Goal: Entertainment & Leisure: Consume media (video, audio)

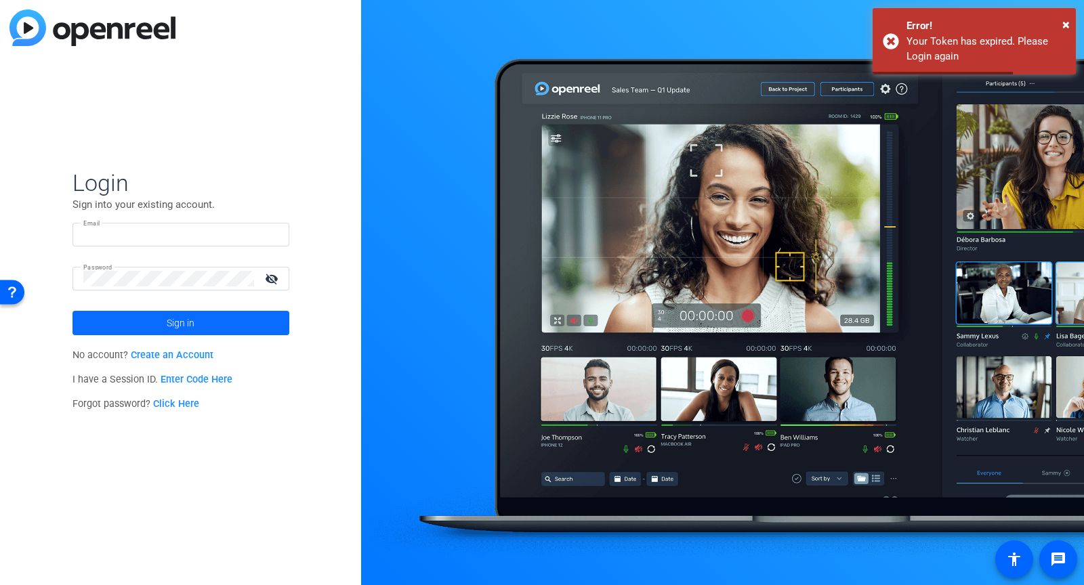
type input "[PERSON_NAME][EMAIL_ADDRESS][DOMAIN_NAME]"
click at [211, 324] on span at bounding box center [180, 323] width 217 height 33
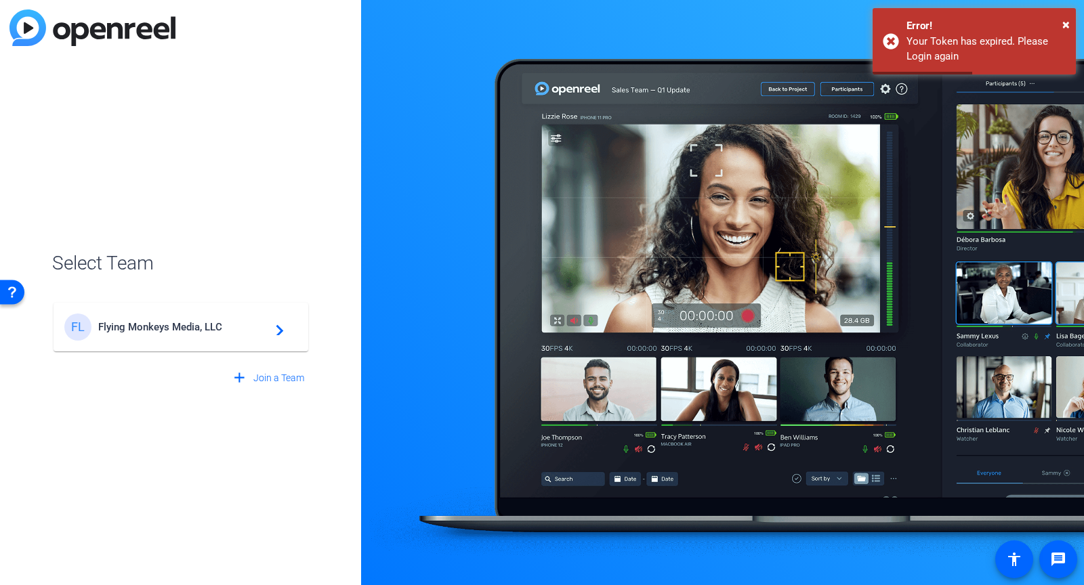
click at [218, 335] on div "FL Flying Monkeys Media, LLC navigate_next" at bounding box center [180, 327] width 233 height 27
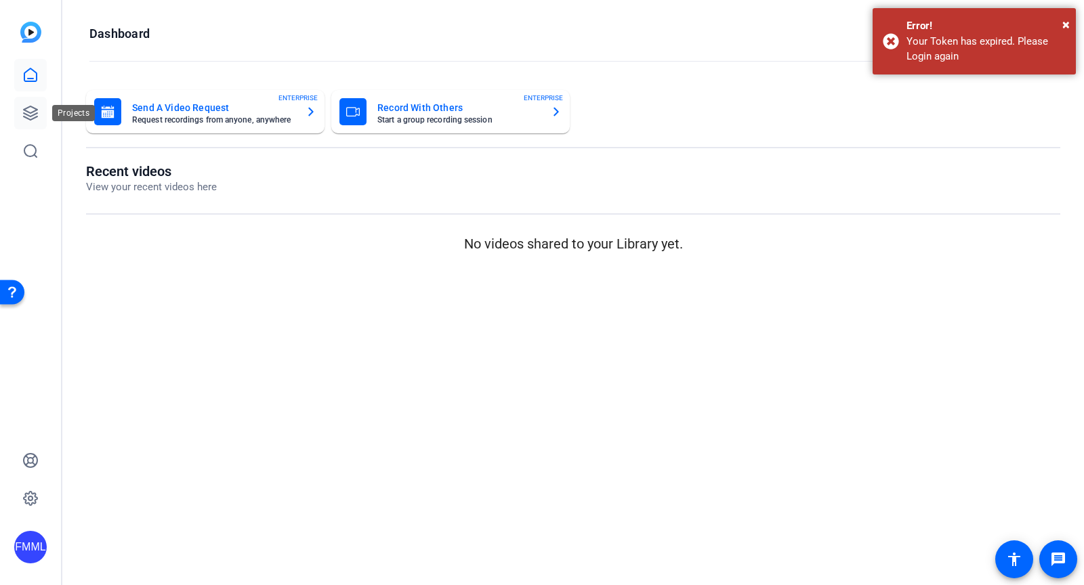
click at [37, 114] on icon at bounding box center [30, 113] width 16 height 16
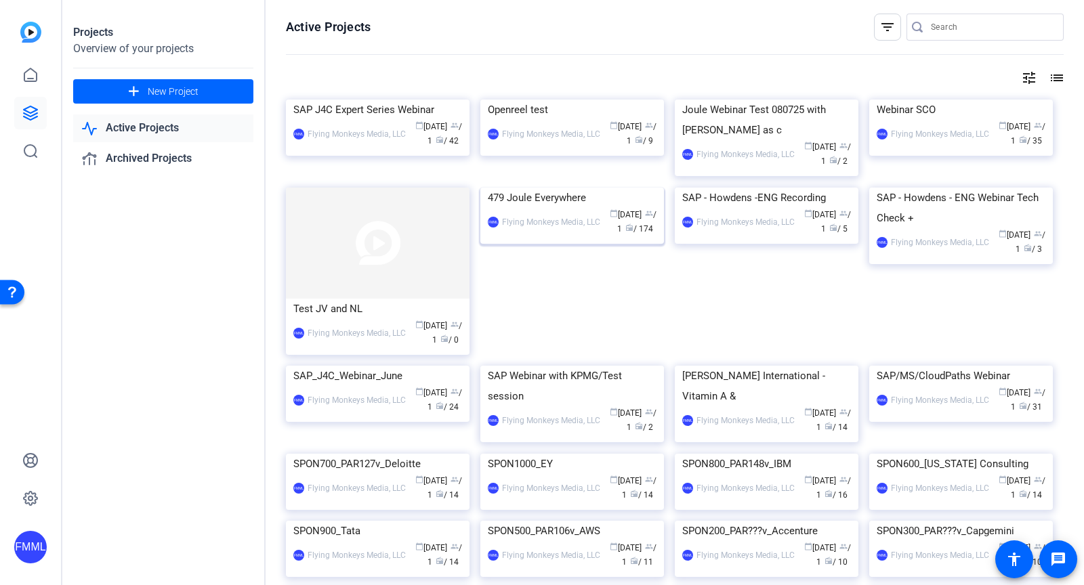
click at [572, 208] on div "479 Joule Everywhere" at bounding box center [572, 198] width 169 height 20
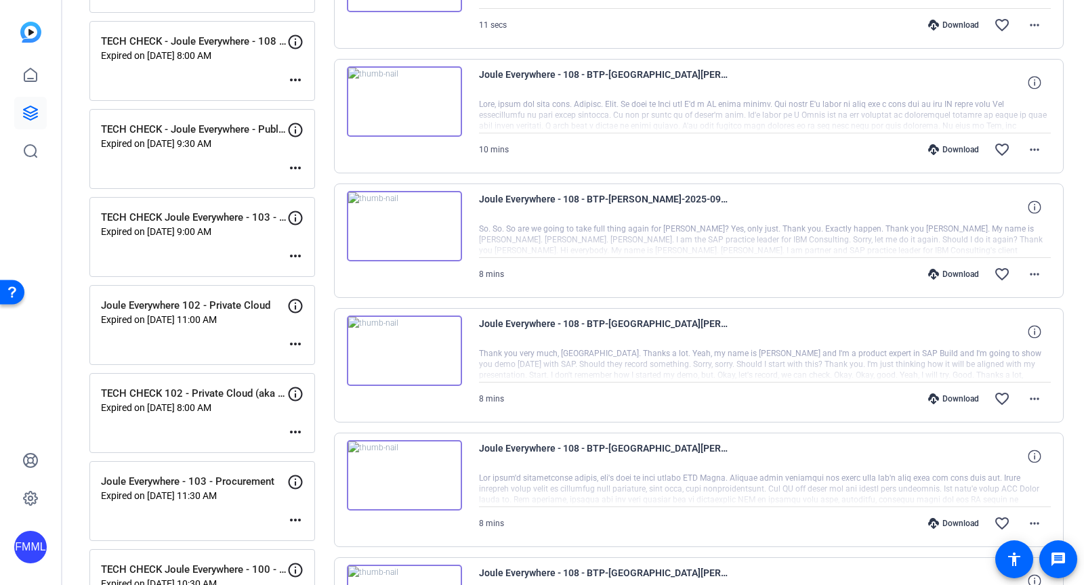
scroll to position [439, 0]
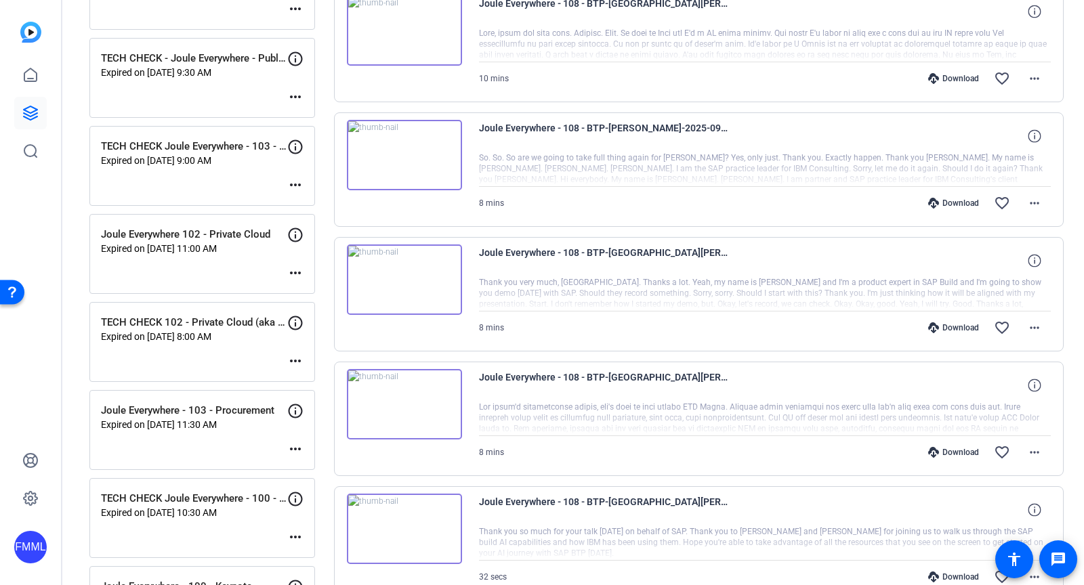
click at [281, 430] on div "Joule Everywhere - 103 - Procurement Expired on [DATE] 11:30 AM more_horiz" at bounding box center [202, 430] width 226 height 80
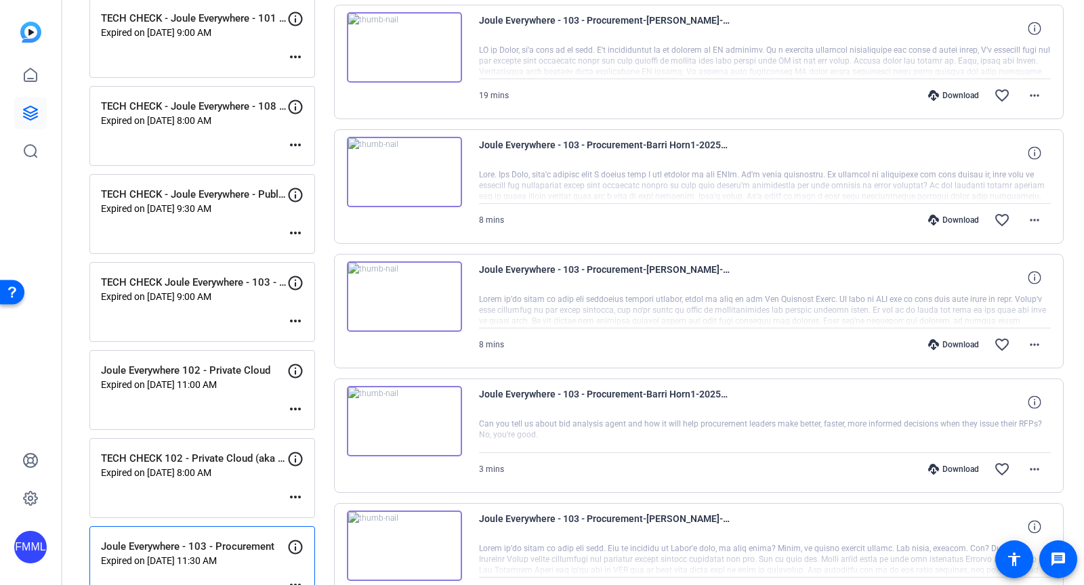
scroll to position [0, 0]
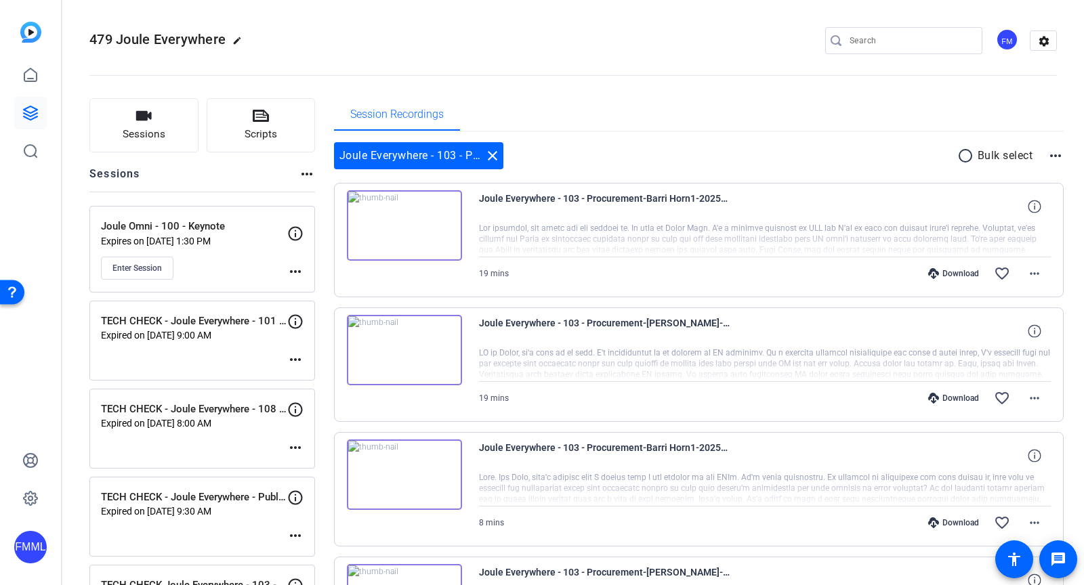
click at [595, 231] on div at bounding box center [765, 240] width 572 height 34
click at [408, 221] on img at bounding box center [404, 225] width 115 height 70
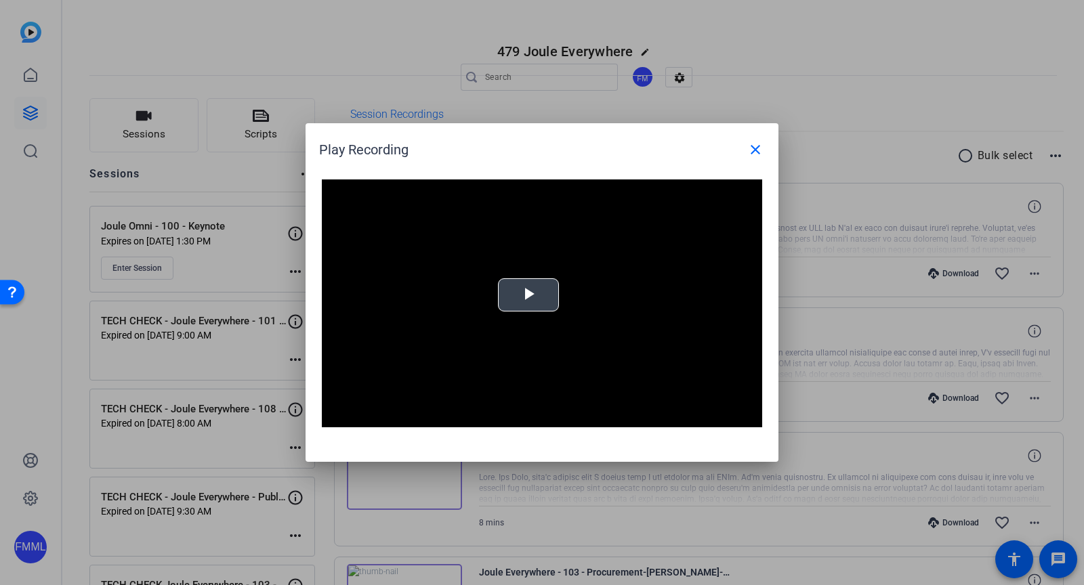
click at [528, 295] on span "Video Player" at bounding box center [528, 295] width 0 height 0
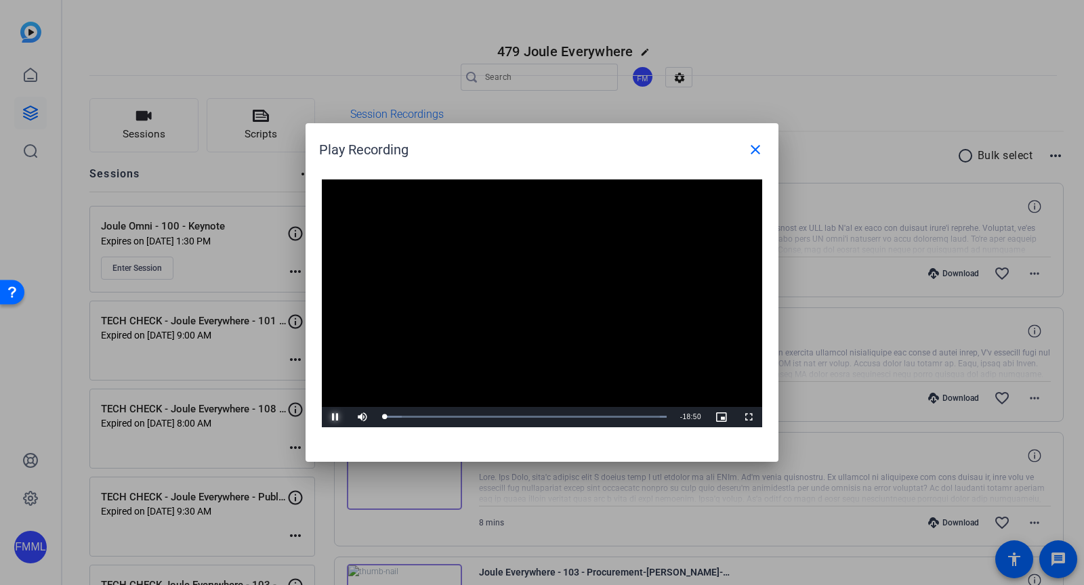
click at [329, 417] on span "Video Player" at bounding box center [335, 417] width 27 height 0
click at [490, 419] on div "Loaded : 100.00% 07:09 00:07" at bounding box center [524, 417] width 297 height 20
click at [490, 416] on div "07:09" at bounding box center [436, 416] width 107 height 3
click at [494, 415] on div "07:28" at bounding box center [439, 416] width 112 height 3
click at [499, 415] on div "07:44" at bounding box center [441, 416] width 116 height 3
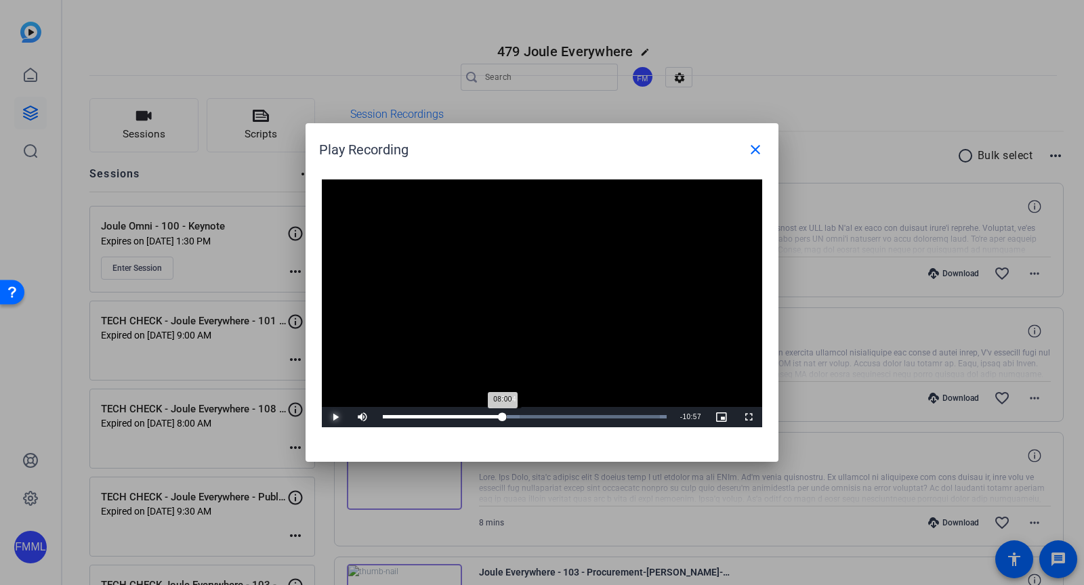
click at [503, 415] on div "08:00" at bounding box center [443, 416] width 120 height 3
click at [506, 415] on div "08:14" at bounding box center [444, 416] width 123 height 3
click at [513, 415] on div "Loaded : 100.00% 08:46 08:25" at bounding box center [525, 416] width 284 height 3
click at [522, 415] on div "Loaded : 100.00% 08:46 08:46" at bounding box center [524, 417] width 297 height 20
click at [524, 415] on div "09:16" at bounding box center [453, 416] width 141 height 3
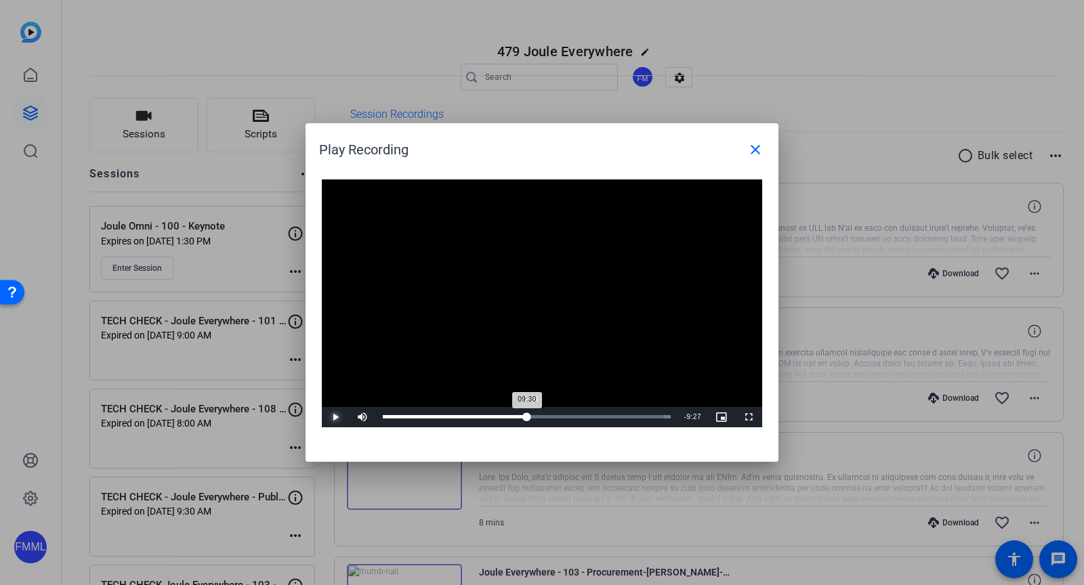
click at [527, 415] on div "09:30" at bounding box center [455, 416] width 144 height 3
click at [421, 371] on video "Video Player" at bounding box center [542, 303] width 440 height 248
click at [526, 415] on div "09:27" at bounding box center [455, 416] width 144 height 3
click at [529, 415] on div "09:43" at bounding box center [456, 416] width 146 height 3
click at [527, 416] on div "09:32" at bounding box center [455, 416] width 145 height 3
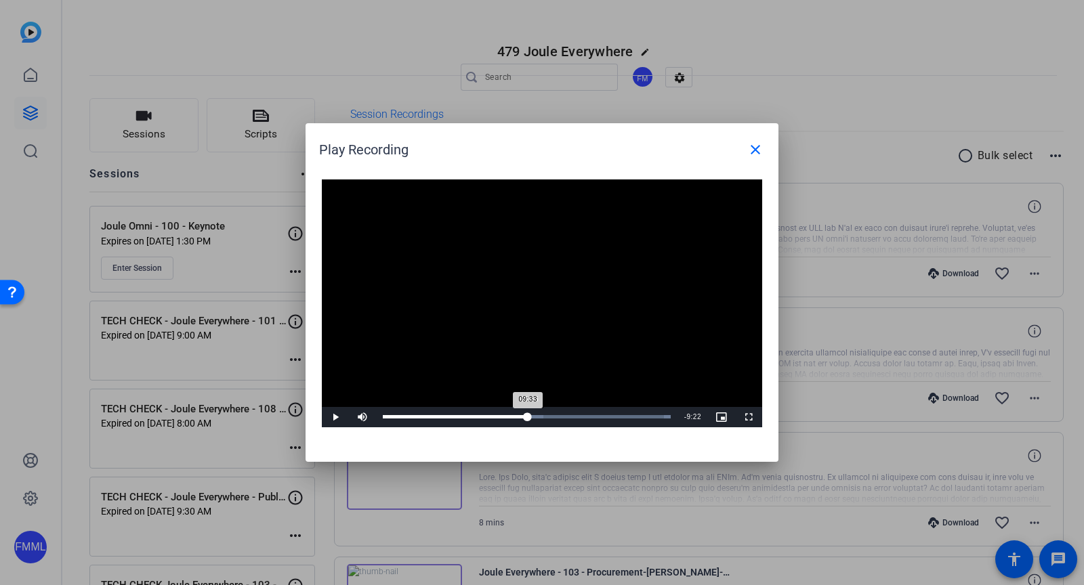
click at [528, 416] on div "09:33" at bounding box center [455, 416] width 145 height 3
click at [754, 152] on mat-icon "close" at bounding box center [755, 150] width 16 height 16
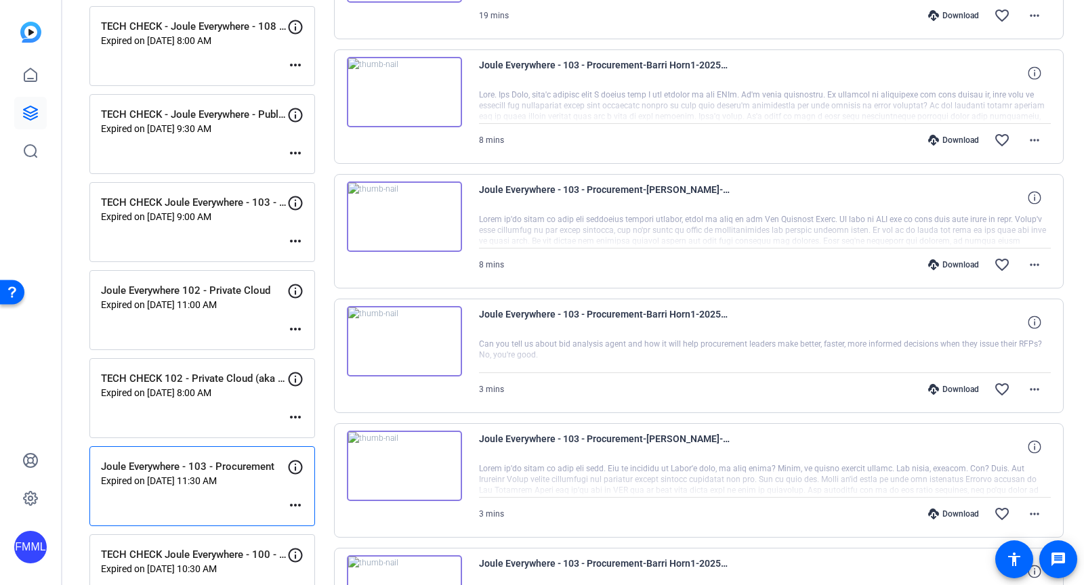
scroll to position [385, 0]
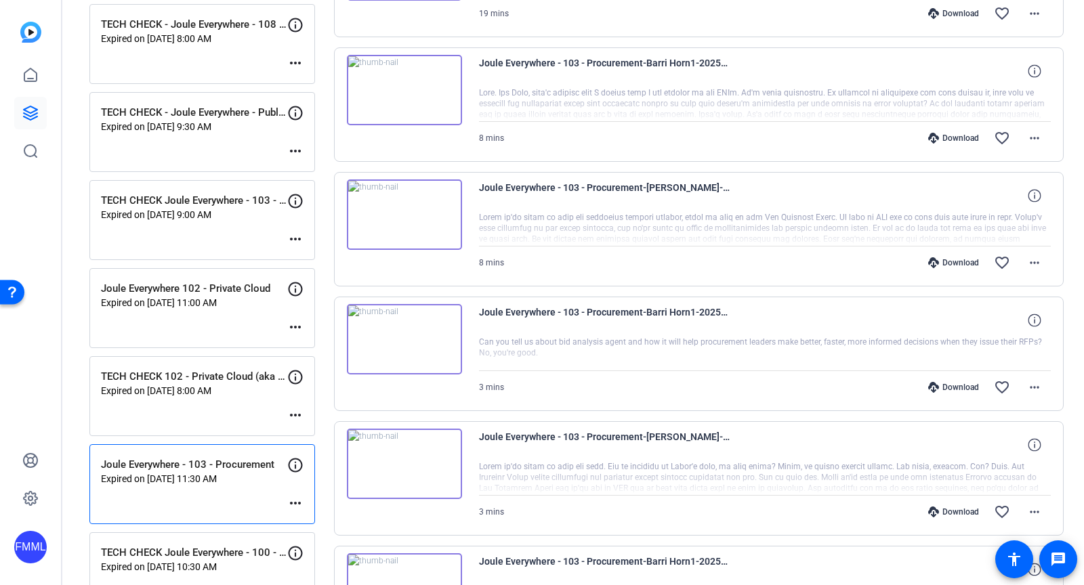
click at [396, 89] on img at bounding box center [404, 90] width 115 height 70
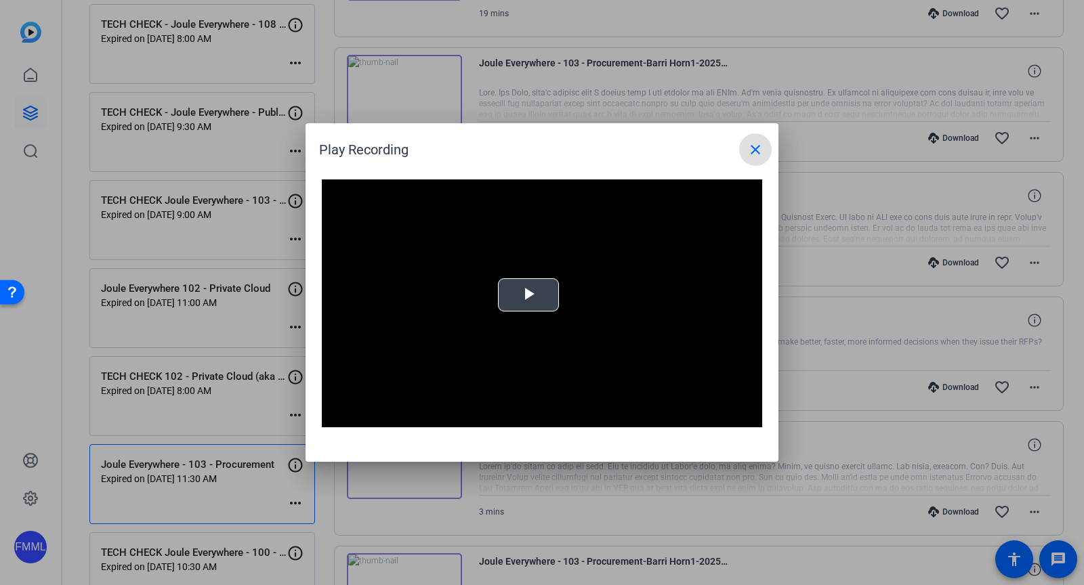
click at [528, 295] on span "Video Player" at bounding box center [528, 295] width 0 height 0
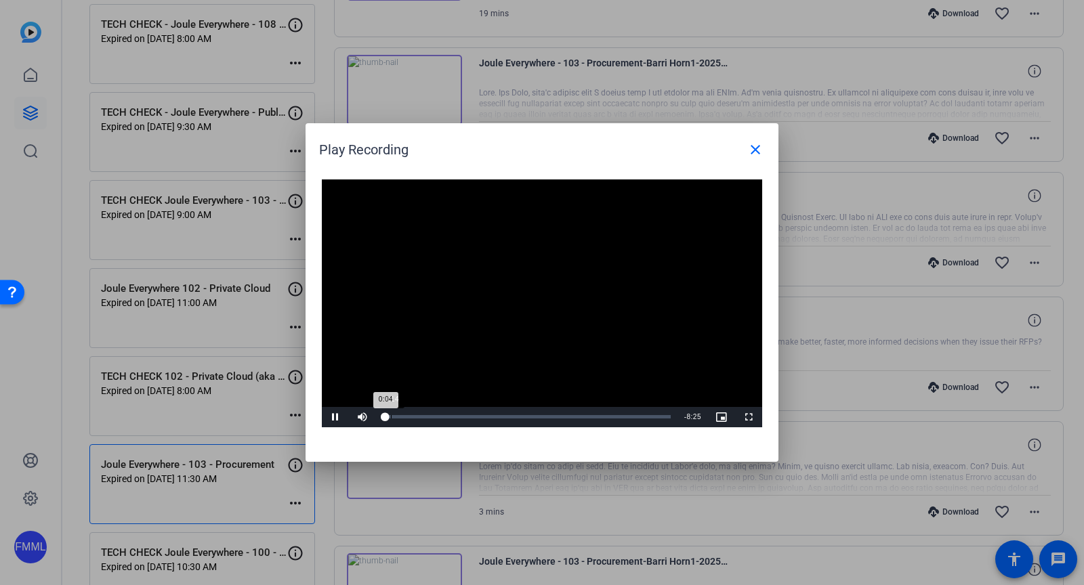
click at [390, 417] on div "Loaded : 0% 0:14 0:04" at bounding box center [527, 416] width 288 height 3
click at [408, 417] on div "Loaded : 100.00% 0:45 0:45" at bounding box center [527, 416] width 288 height 3
click at [440, 415] on div "Loaded : 100.00% 1:43 0:46" at bounding box center [527, 416] width 288 height 3
click at [473, 414] on div "Loaded : 100.00% 2:39 1:43" at bounding box center [526, 417] width 301 height 20
click at [492, 415] on div "Loaded : 100.00% 3:11 2:39" at bounding box center [526, 417] width 301 height 20
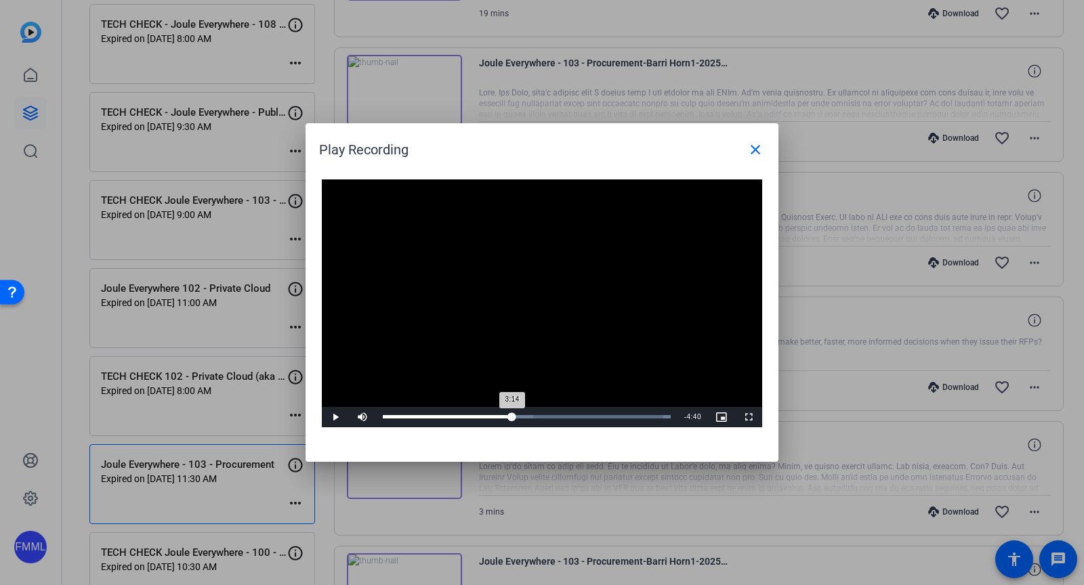
click at [511, 415] on div "Loaded : 100.00% 3:49 3:14" at bounding box center [527, 416] width 288 height 3
click at [531, 415] on div "Loaded : 100.00% 4:23 4:23" at bounding box center [527, 416] width 288 height 3
click at [528, 417] on div "4:24" at bounding box center [458, 416] width 150 height 3
click at [524, 415] on div "4:18" at bounding box center [456, 416] width 146 height 3
click at [517, 414] on div "Loaded : 100.00% 3:58 4:10" at bounding box center [526, 417] width 301 height 20
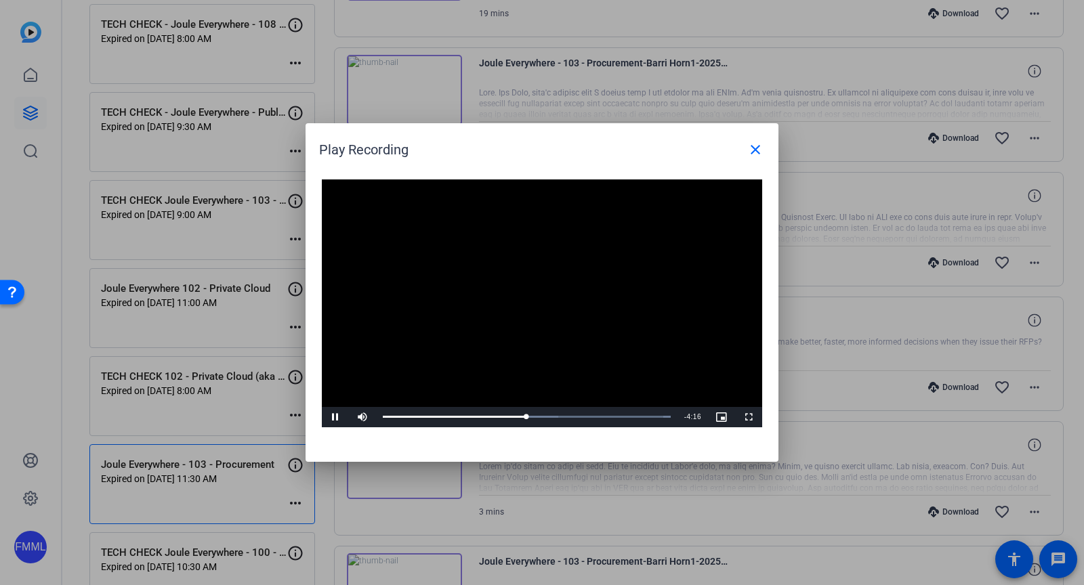
click at [514, 301] on video "Video Player" at bounding box center [542, 303] width 440 height 248
click at [746, 144] on span at bounding box center [755, 149] width 33 height 33
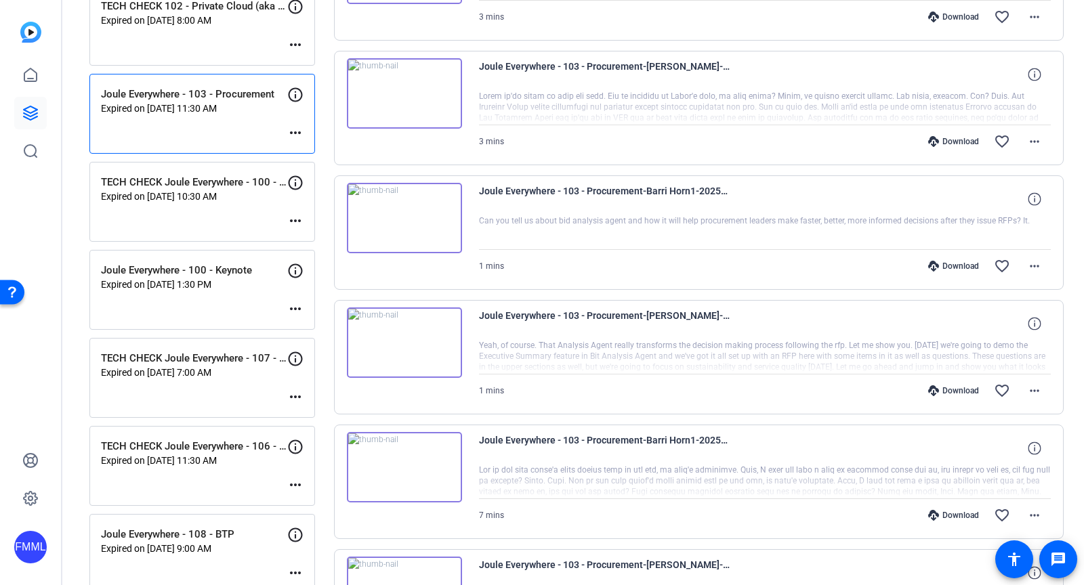
scroll to position [1010, 0]
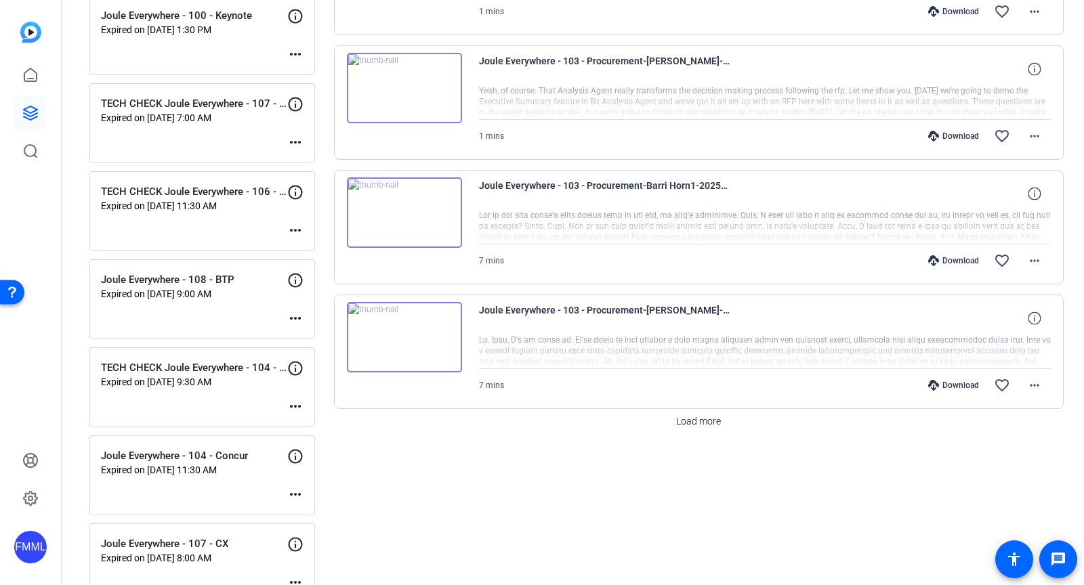
click at [415, 215] on img at bounding box center [404, 212] width 115 height 70
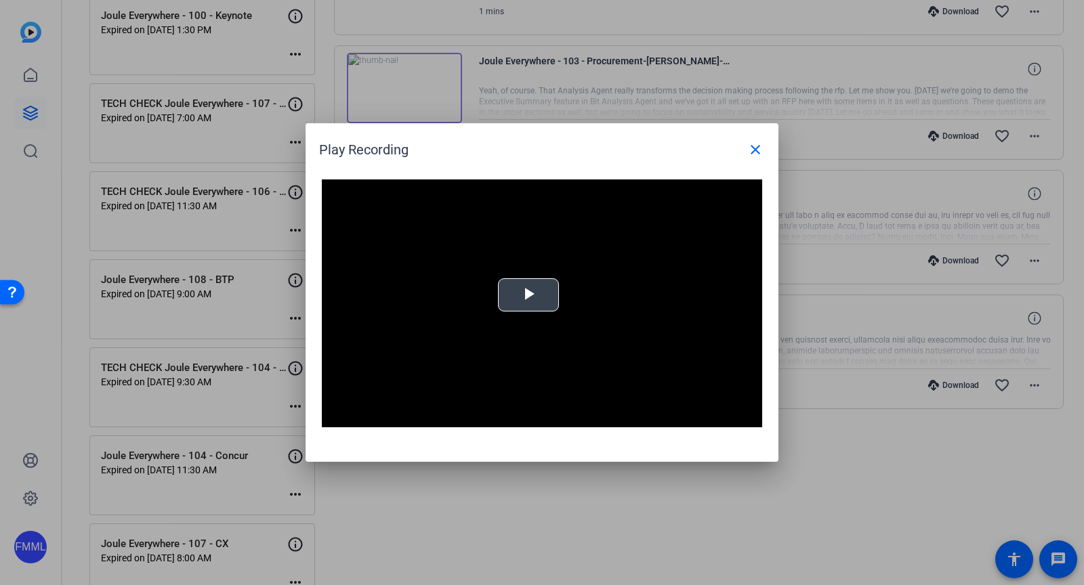
click at [528, 295] on span "Video Player" at bounding box center [528, 295] width 0 height 0
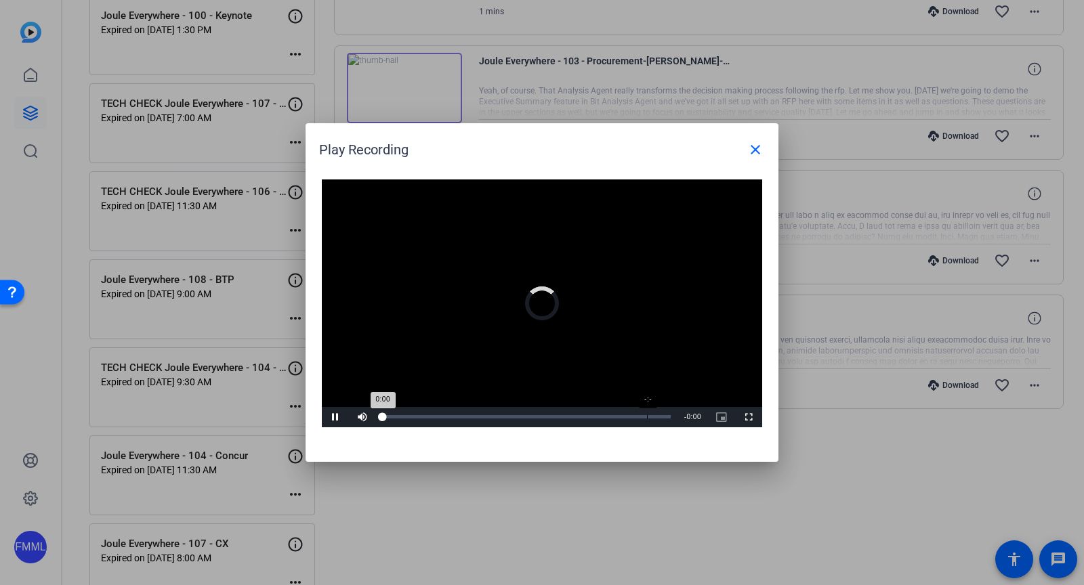
click at [647, 416] on div "-:-" at bounding box center [647, 416] width 1 height 3
click at [656, 415] on div "Loaded : 0% 6:34 0:00" at bounding box center [527, 416] width 288 height 3
click at [664, 415] on div "Loaded : 0% 6:46 6:46" at bounding box center [527, 416] width 288 height 3
click at [658, 415] on div "6:40" at bounding box center [523, 416] width 280 height 3
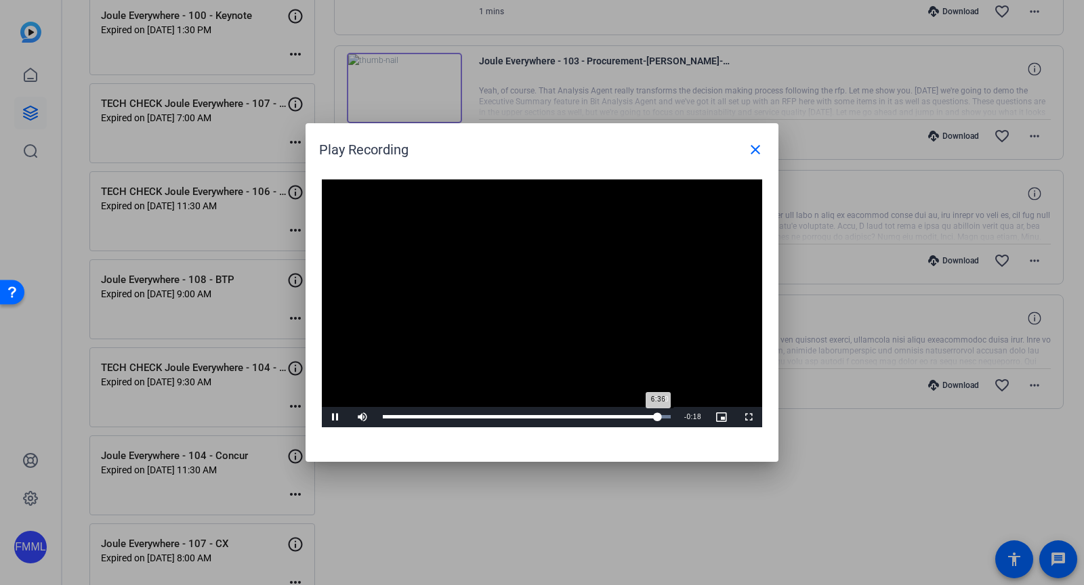
click at [658, 415] on div "6:36" at bounding box center [520, 416] width 275 height 3
click at [669, 415] on div "6:52" at bounding box center [669, 416] width 1 height 3
click at [661, 415] on div "Loaded : 100.00% 6:42 6:52" at bounding box center [527, 416] width 288 height 3
click at [600, 410] on div "Loaded : 100.00% 5:13 5:13" at bounding box center [526, 417] width 301 height 20
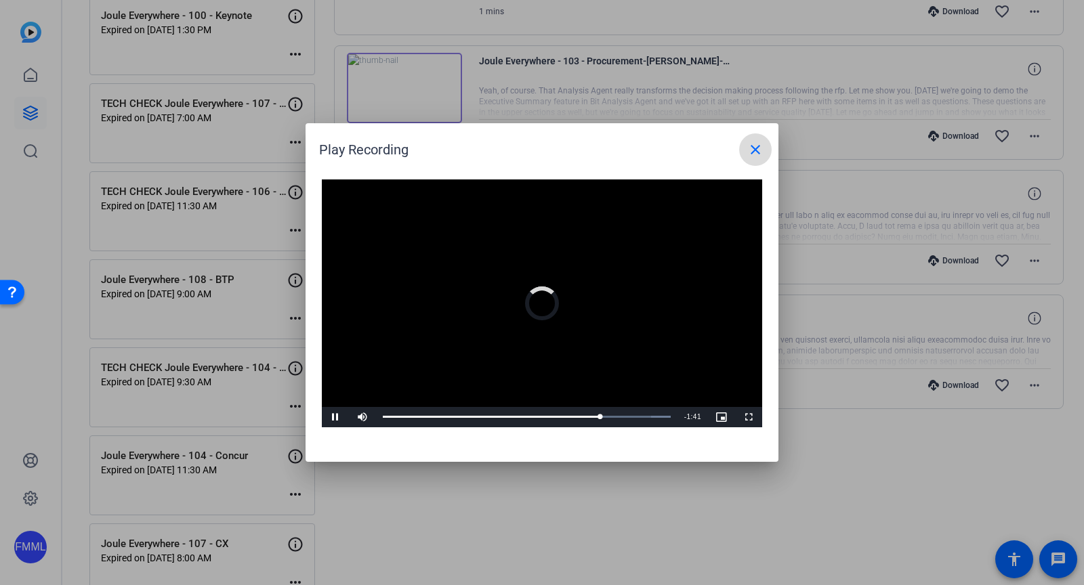
click at [757, 144] on mat-icon "close" at bounding box center [755, 150] width 16 height 16
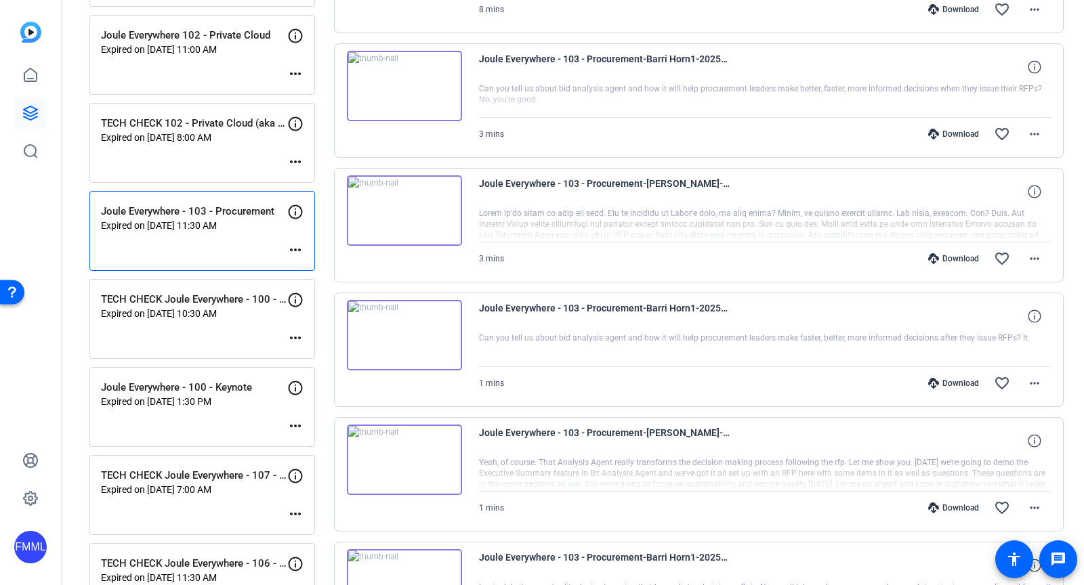
scroll to position [633, 0]
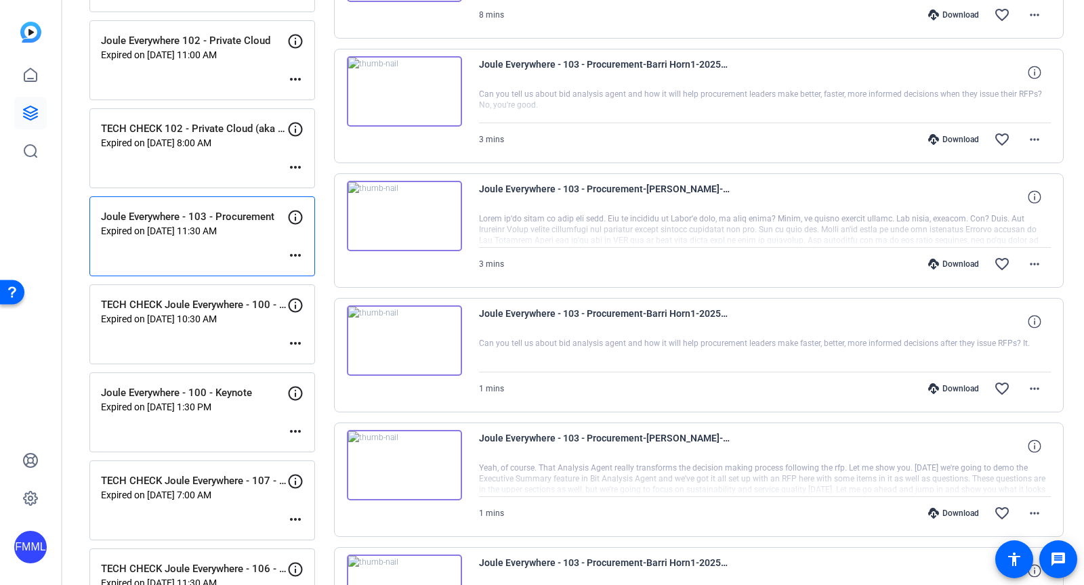
click at [397, 349] on img at bounding box center [404, 340] width 115 height 70
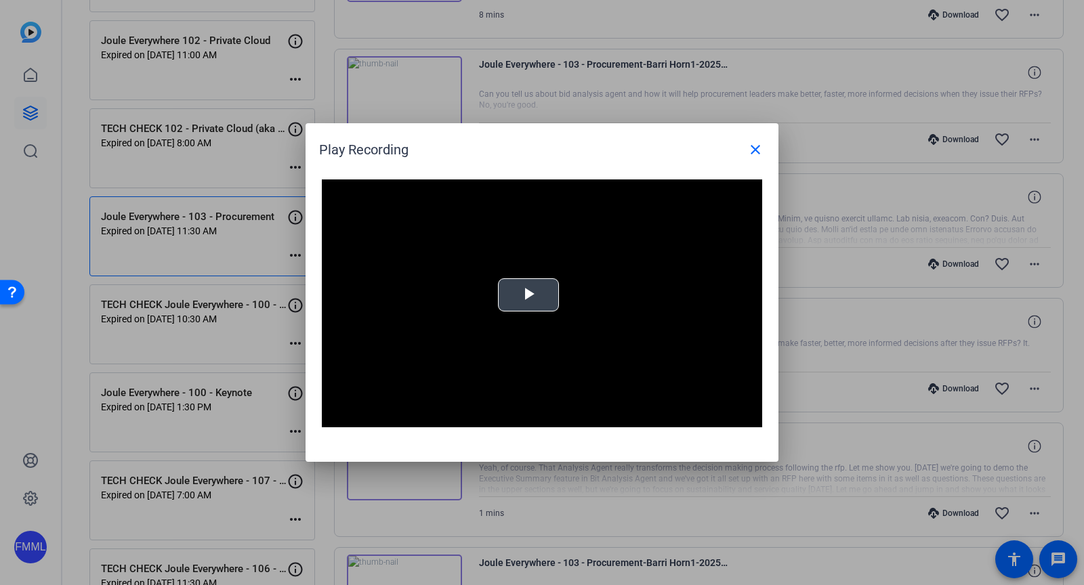
click at [528, 295] on span "Video Player" at bounding box center [528, 295] width 0 height 0
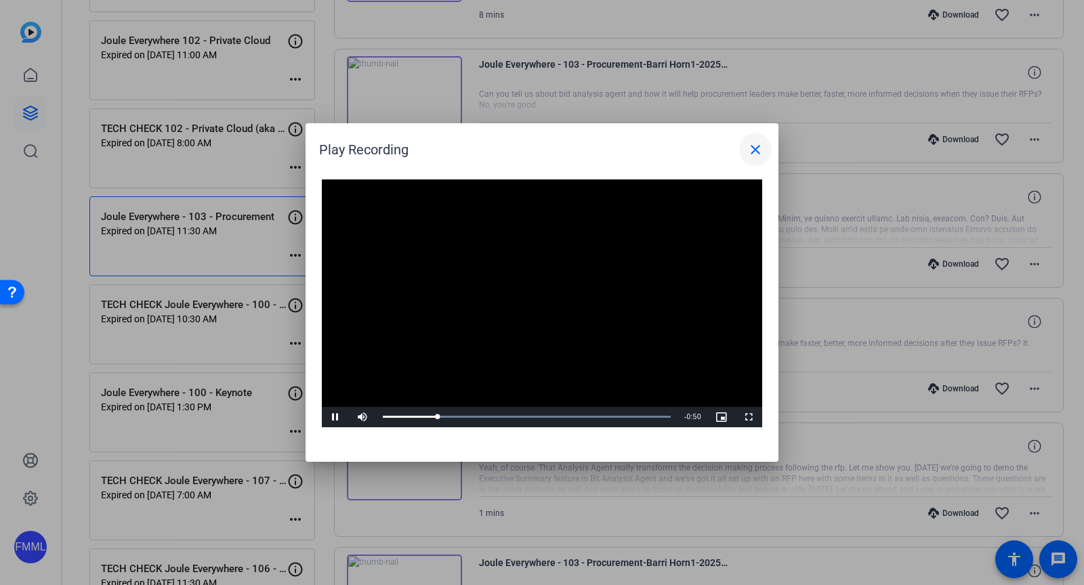
click at [753, 148] on mat-icon "close" at bounding box center [755, 150] width 16 height 16
